Goal: Transaction & Acquisition: Obtain resource

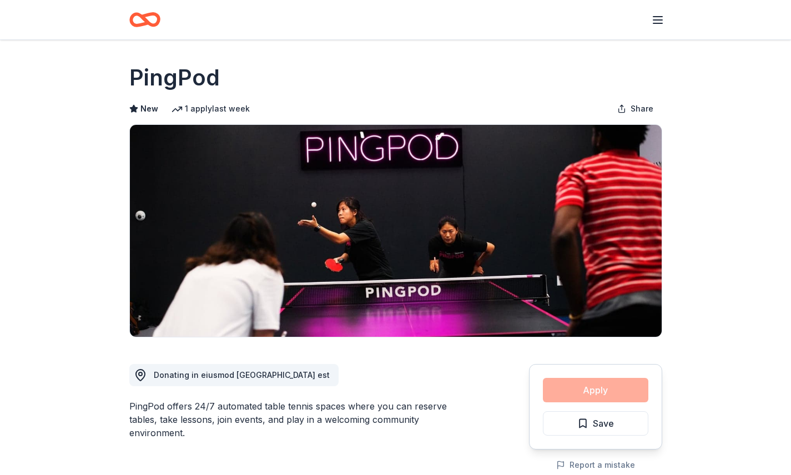
scroll to position [925, 0]
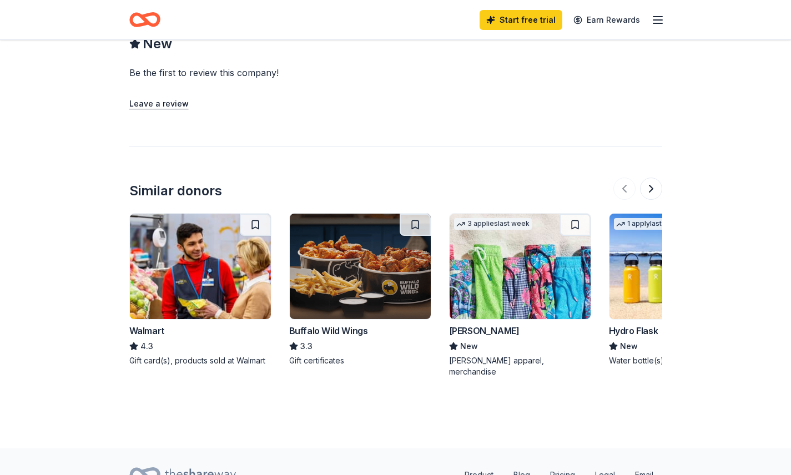
click at [352, 273] on img at bounding box center [360, 267] width 141 height 106
click at [656, 178] on button at bounding box center [651, 189] width 22 height 22
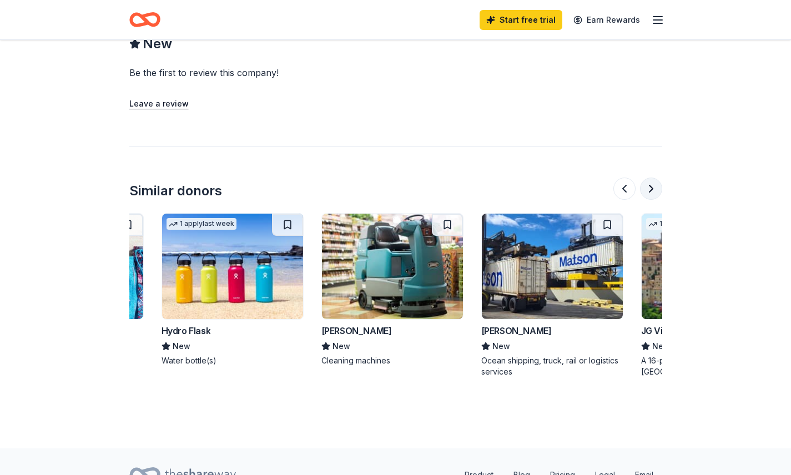
scroll to position [0, 480]
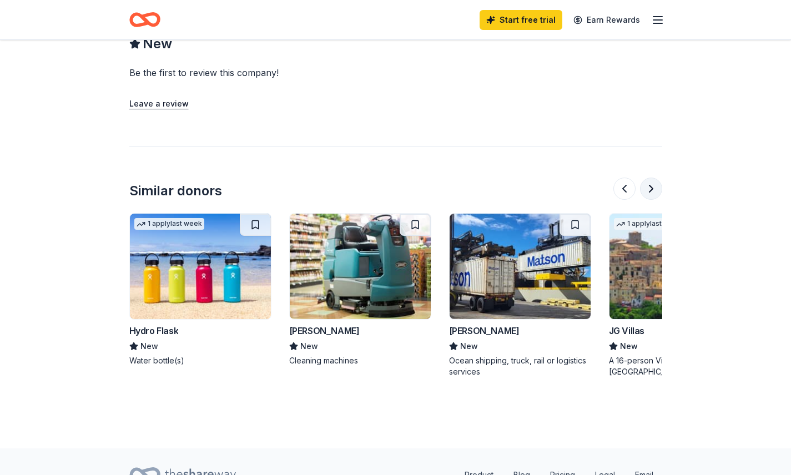
click at [655, 178] on button at bounding box center [651, 189] width 22 height 22
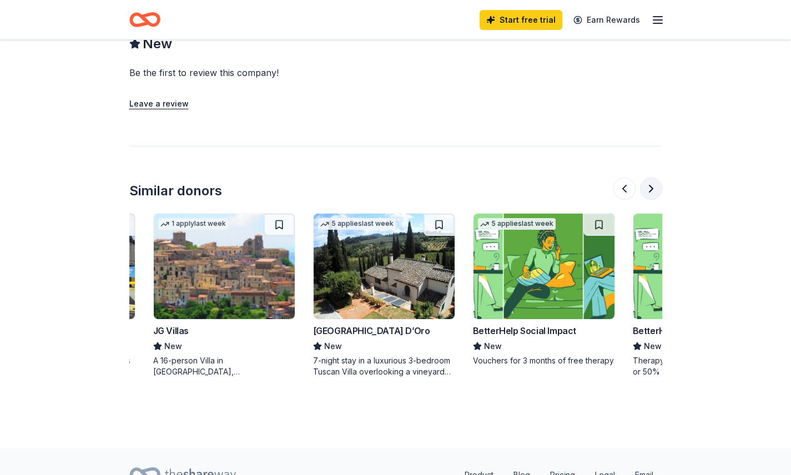
scroll to position [0, 960]
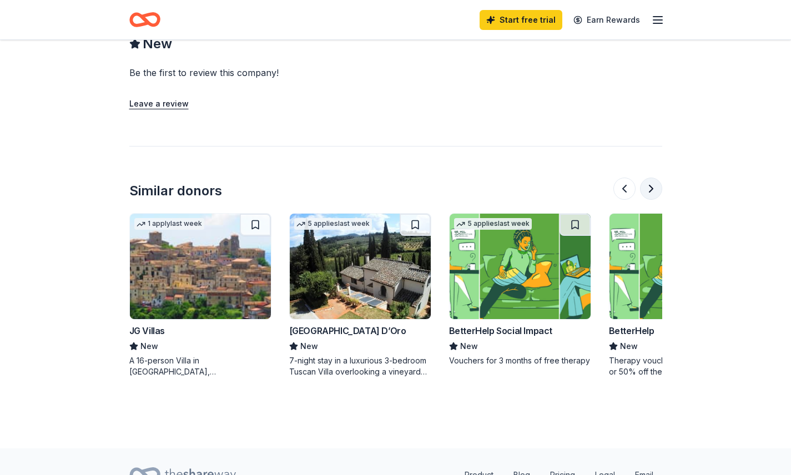
click at [660, 179] on button at bounding box center [651, 189] width 22 height 22
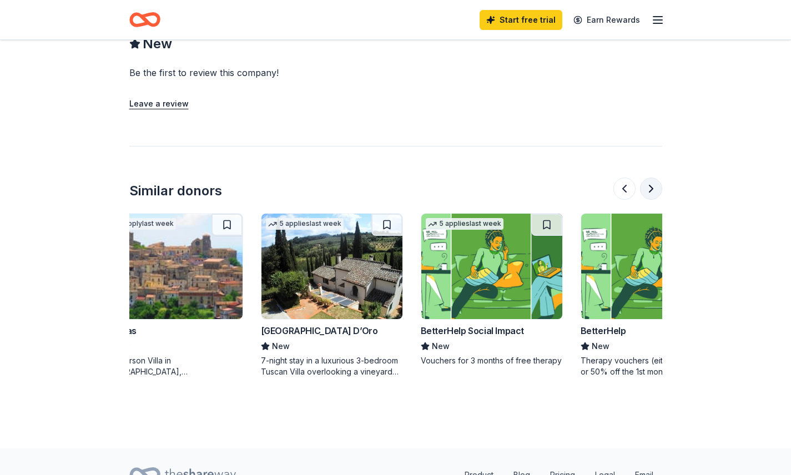
scroll to position [0, 1049]
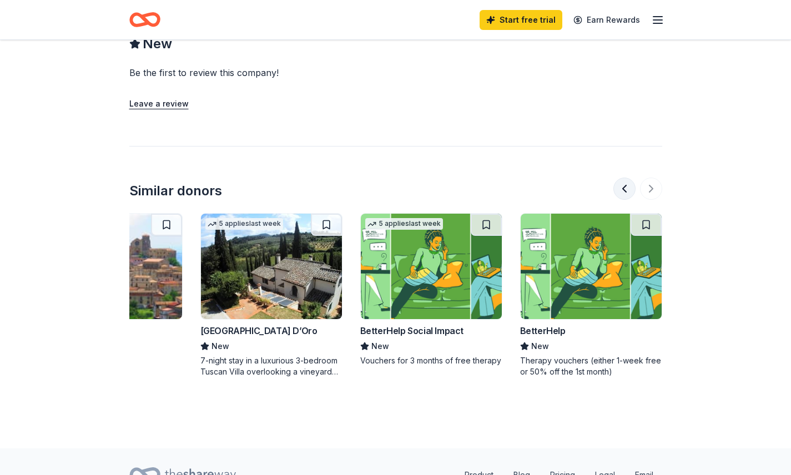
click at [622, 179] on button at bounding box center [625, 189] width 22 height 22
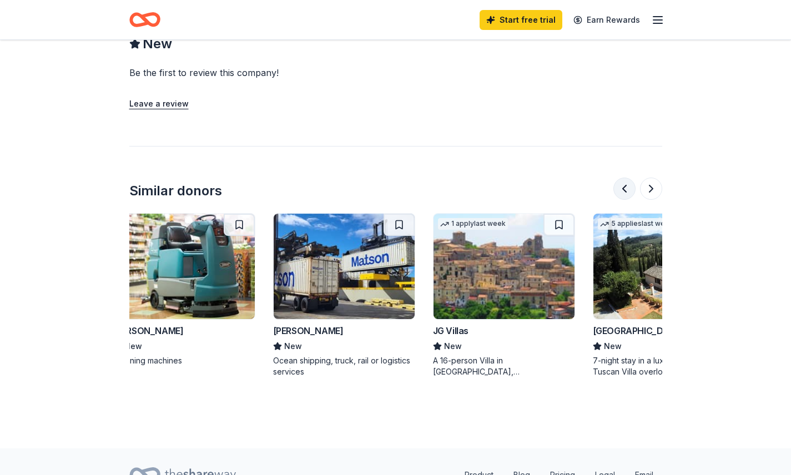
scroll to position [0, 640]
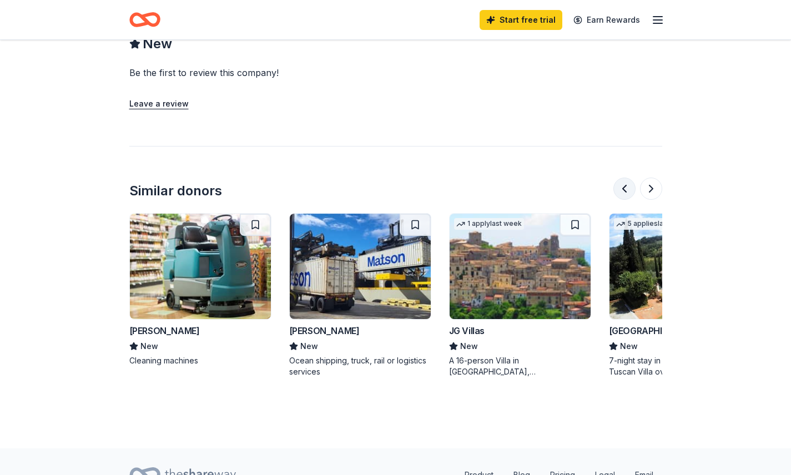
click at [624, 178] on button at bounding box center [625, 189] width 22 height 22
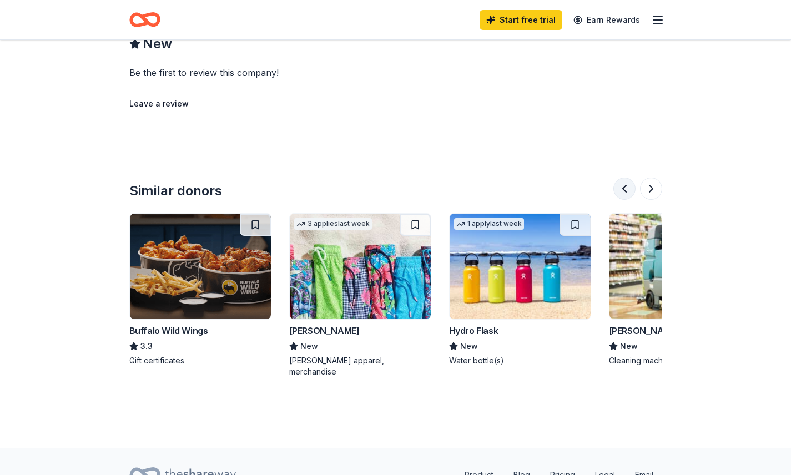
scroll to position [965, 0]
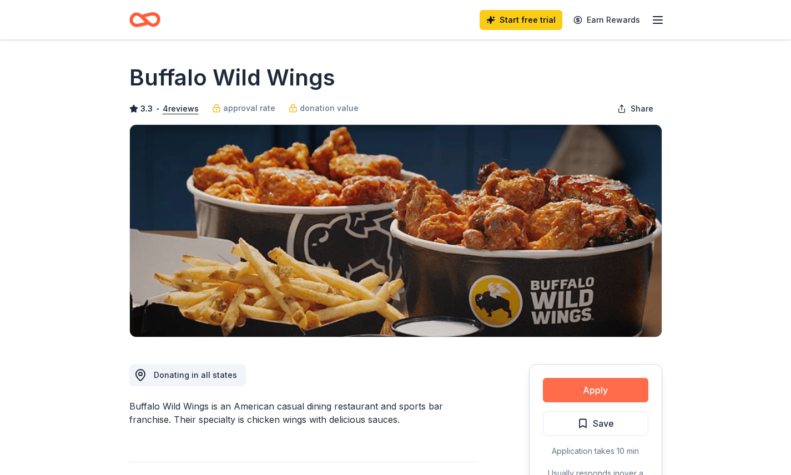
click at [590, 392] on button "Apply" at bounding box center [596, 390] width 106 height 24
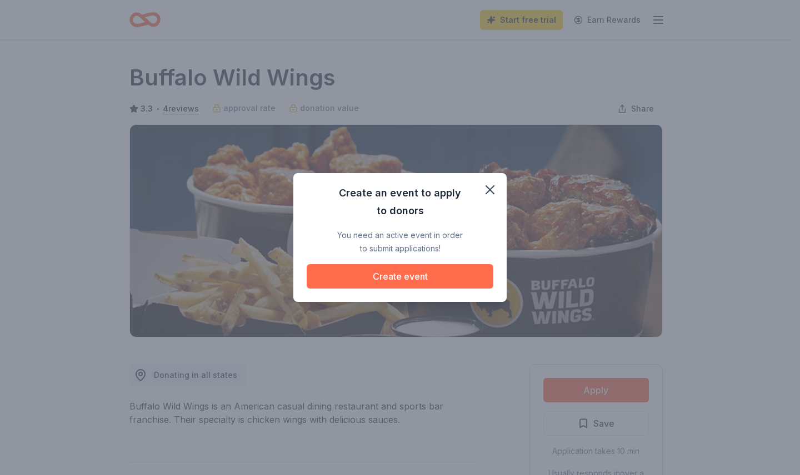
click at [424, 278] on button "Create event" at bounding box center [400, 276] width 187 height 24
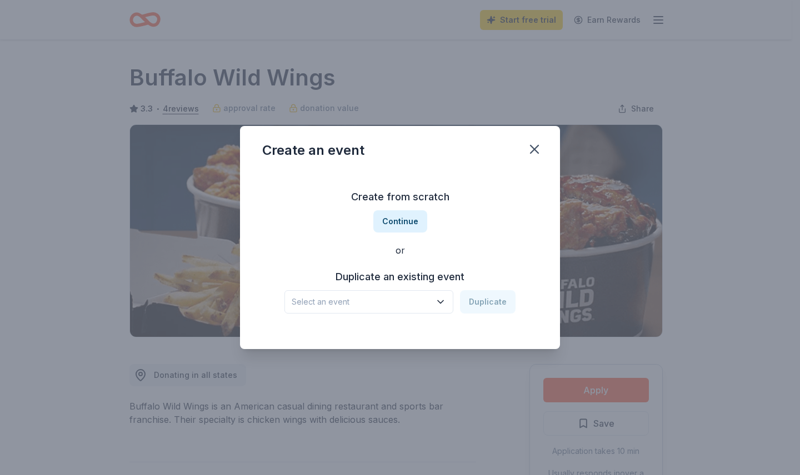
click at [443, 300] on icon "button" at bounding box center [440, 302] width 11 height 11
click at [534, 150] on div "Create an event Create from scratch Continue or Duplicate an existing event Sel…" at bounding box center [400, 237] width 320 height 223
click at [528, 146] on icon "button" at bounding box center [535, 150] width 16 height 16
